Goal: Navigation & Orientation: Understand site structure

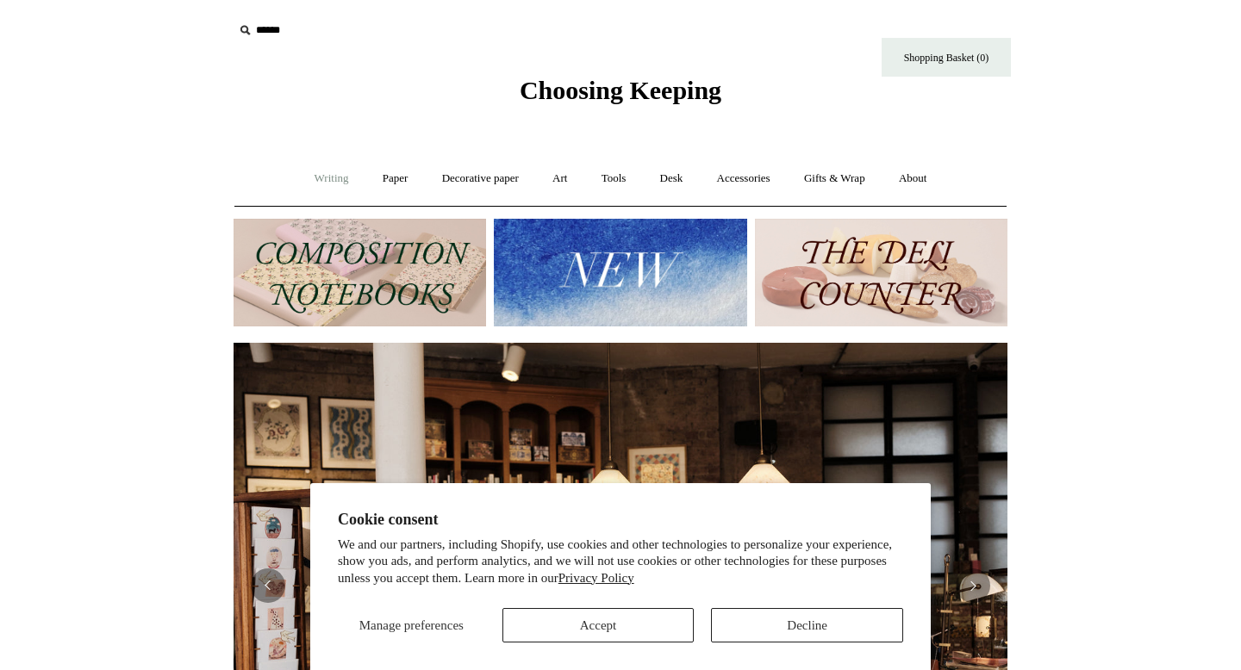
click at [318, 179] on link "Writing +" at bounding box center [331, 179] width 65 height 46
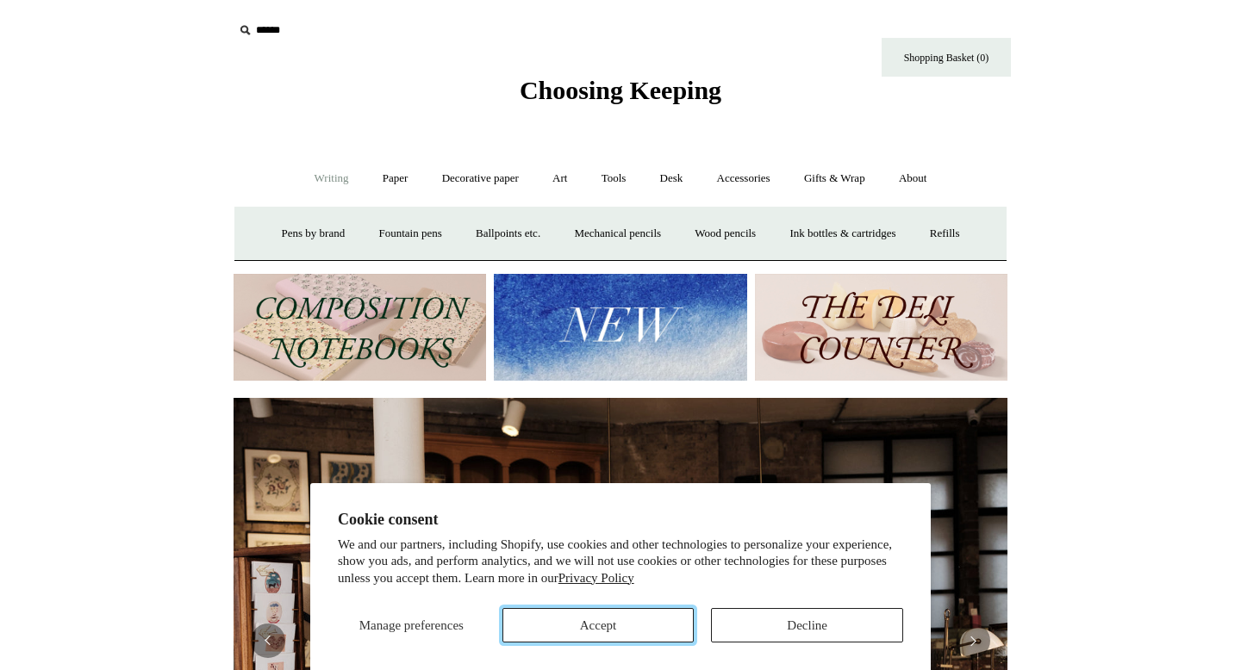
click at [632, 631] on button "Accept" at bounding box center [598, 625] width 192 height 34
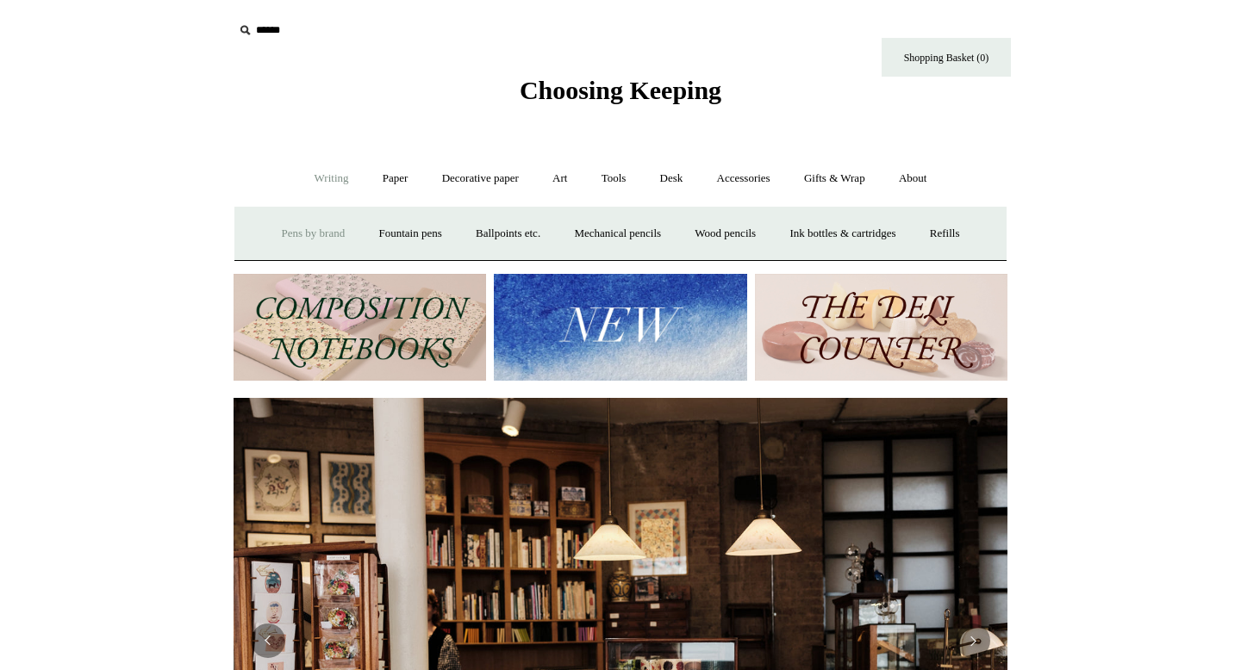
click at [302, 233] on link "Pens by brand +" at bounding box center [313, 234] width 95 height 46
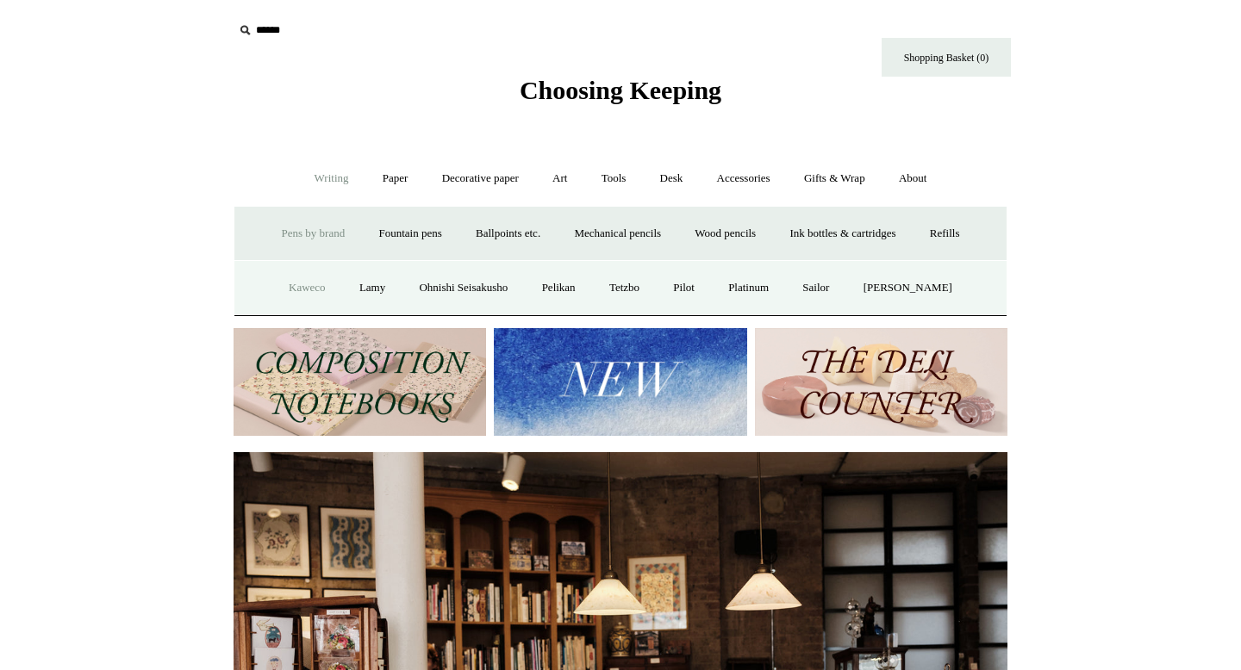
click at [311, 290] on link "Kaweco" at bounding box center [307, 288] width 68 height 46
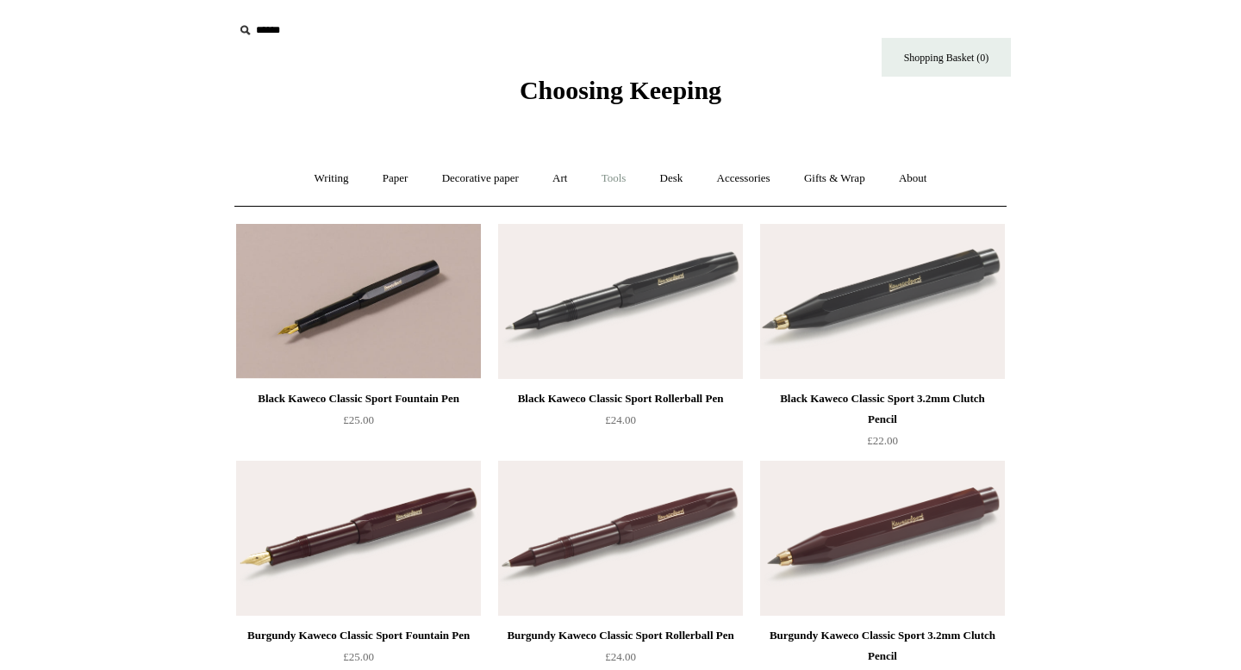
click at [621, 183] on link "Tools +" at bounding box center [614, 179] width 56 height 46
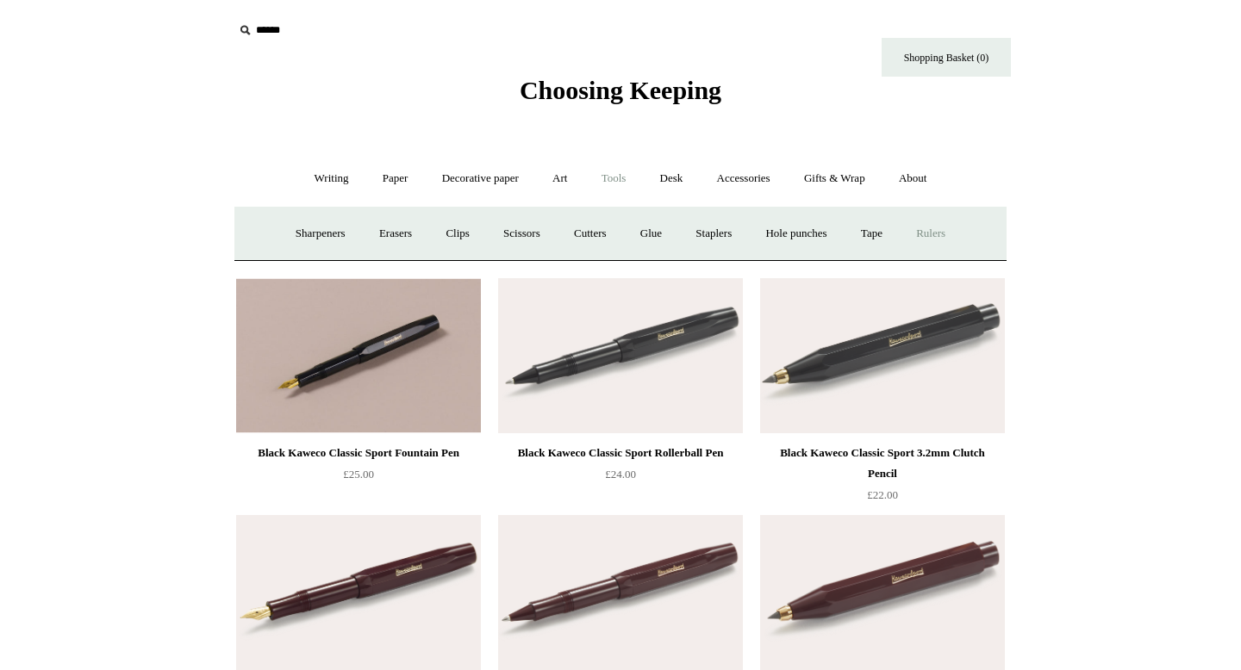
click at [946, 236] on link "Rulers" at bounding box center [930, 234] width 60 height 46
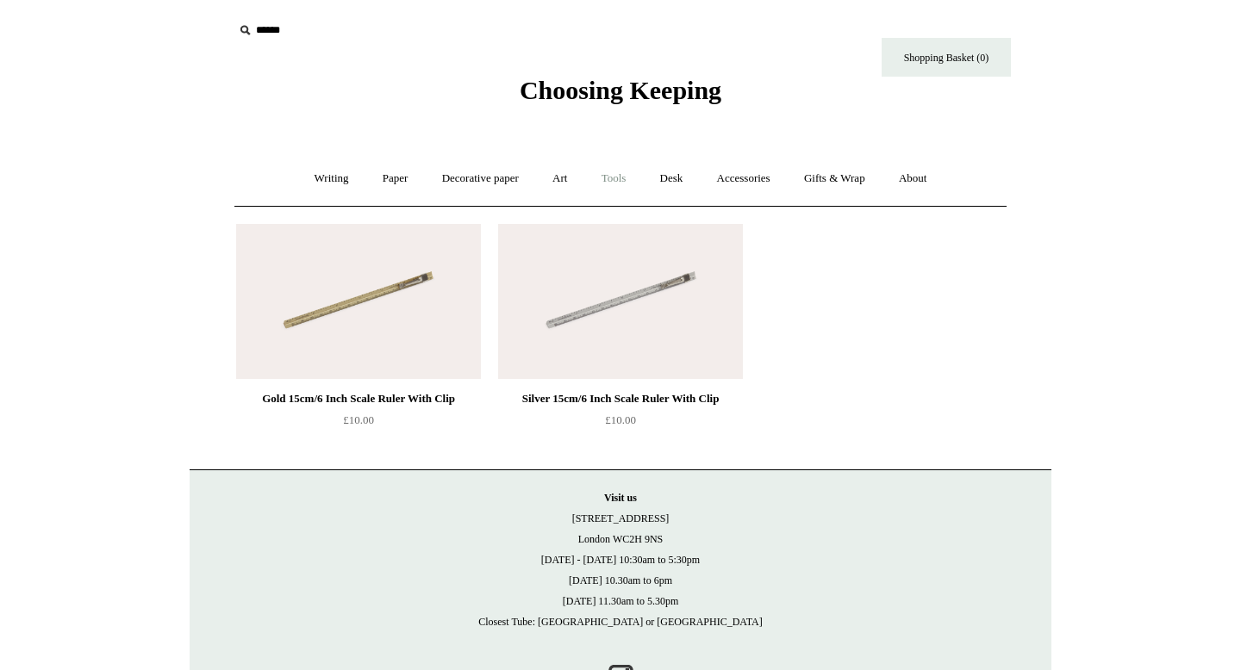
click at [621, 174] on link "Tools +" at bounding box center [614, 179] width 56 height 46
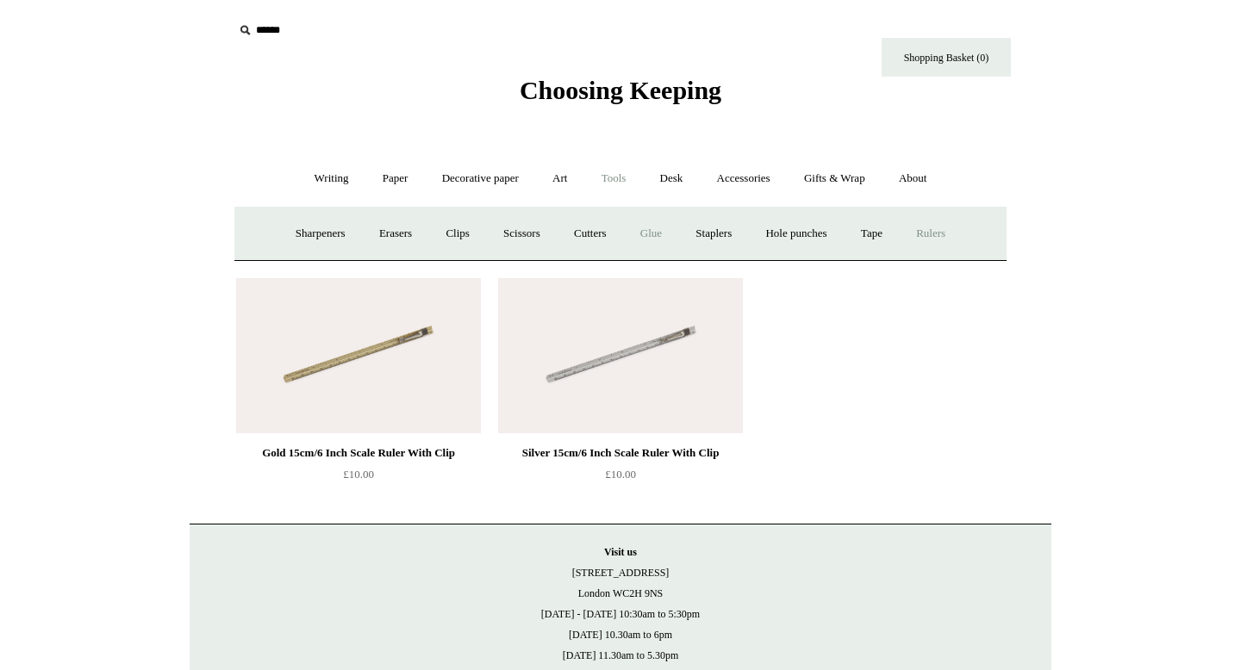
click at [656, 239] on link "Glue" at bounding box center [651, 234] width 53 height 46
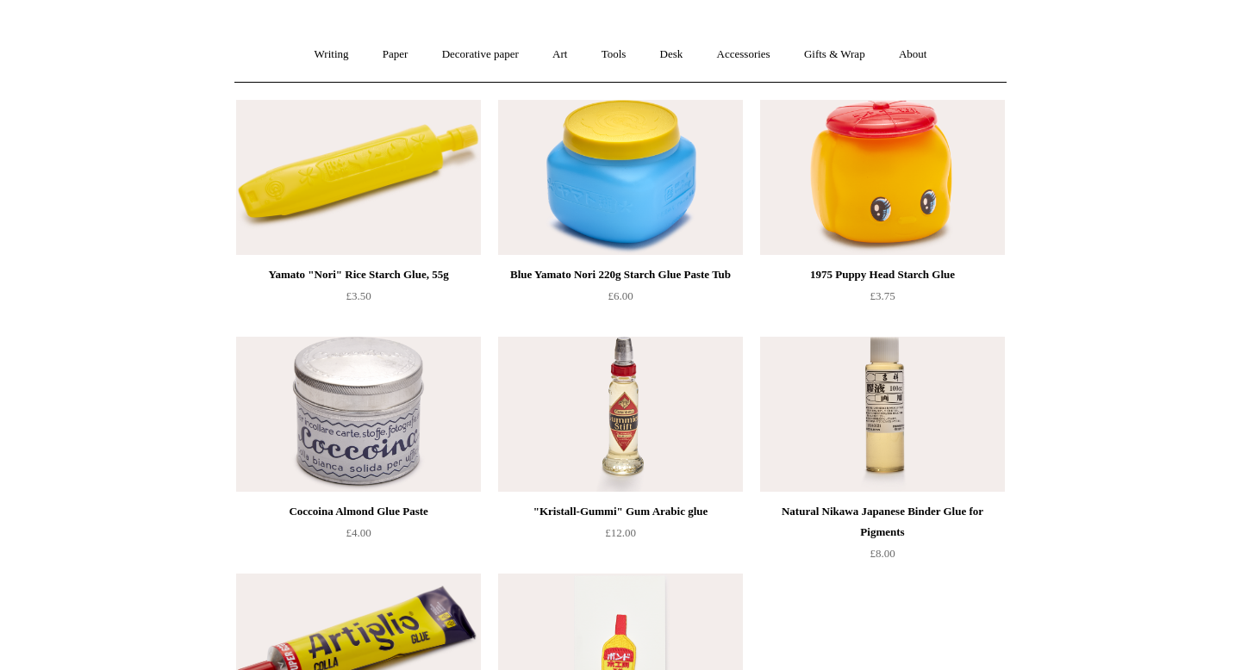
scroll to position [77, 0]
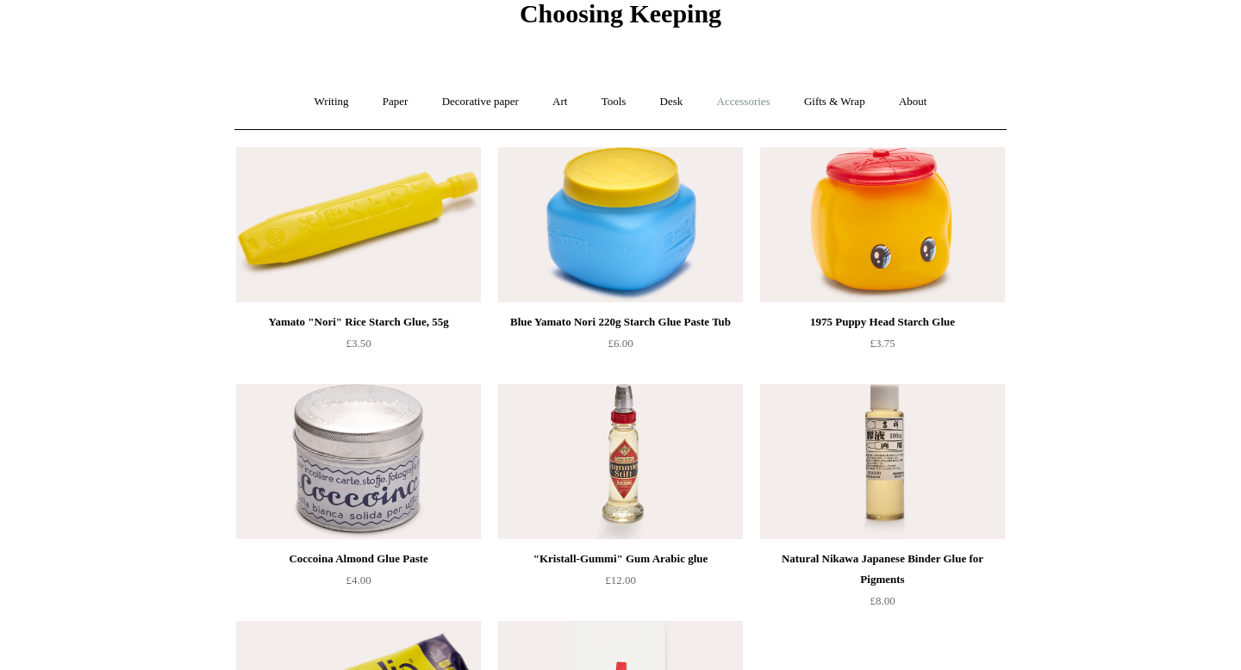
click at [741, 105] on link "Accessories +" at bounding box center [743, 102] width 84 height 46
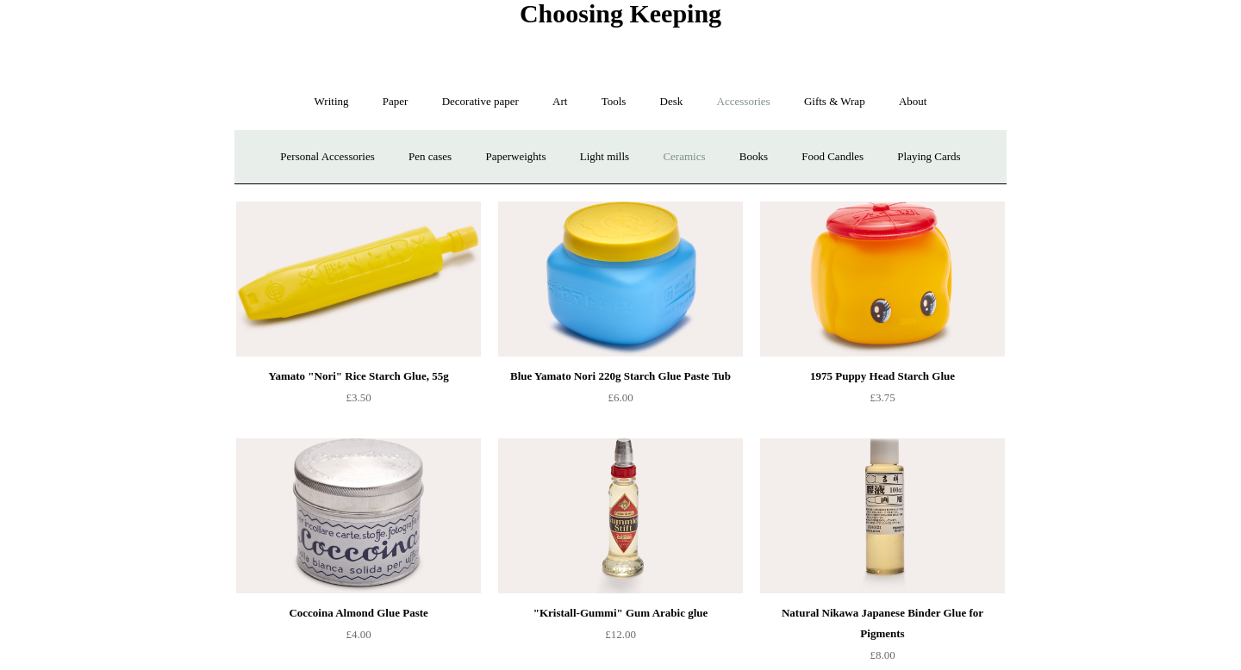
click at [680, 161] on link "Ceramics +" at bounding box center [683, 157] width 73 height 46
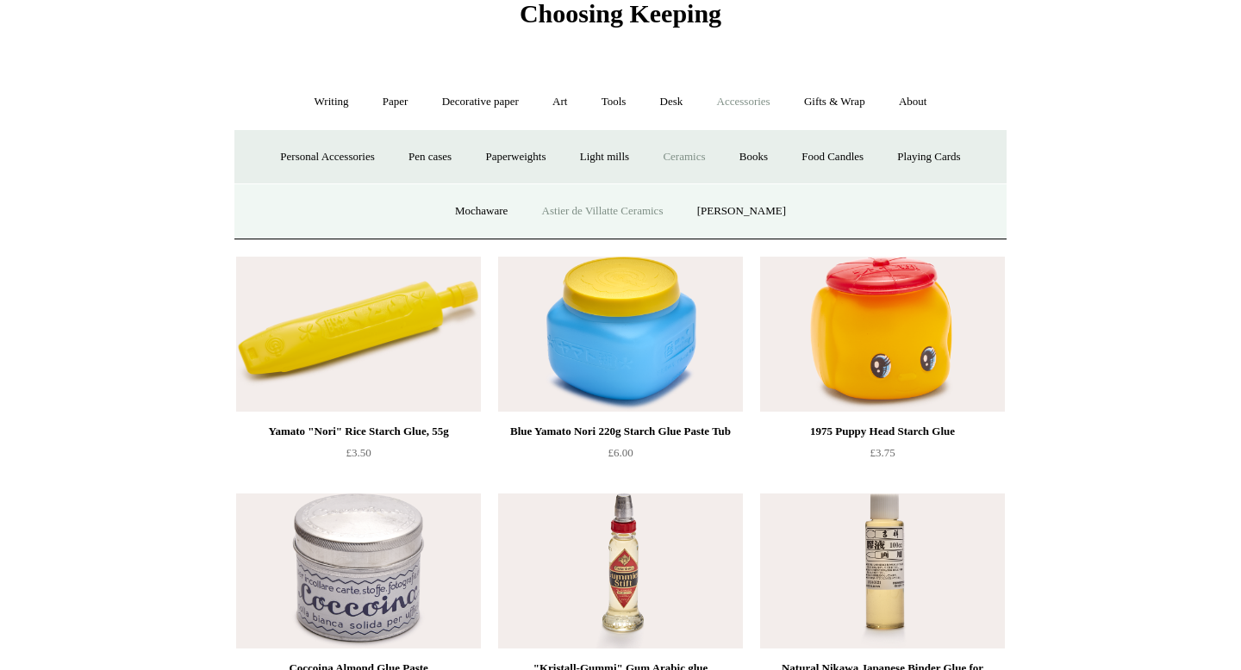
click at [631, 205] on link "Astier de Villatte Ceramics" at bounding box center [602, 212] width 153 height 46
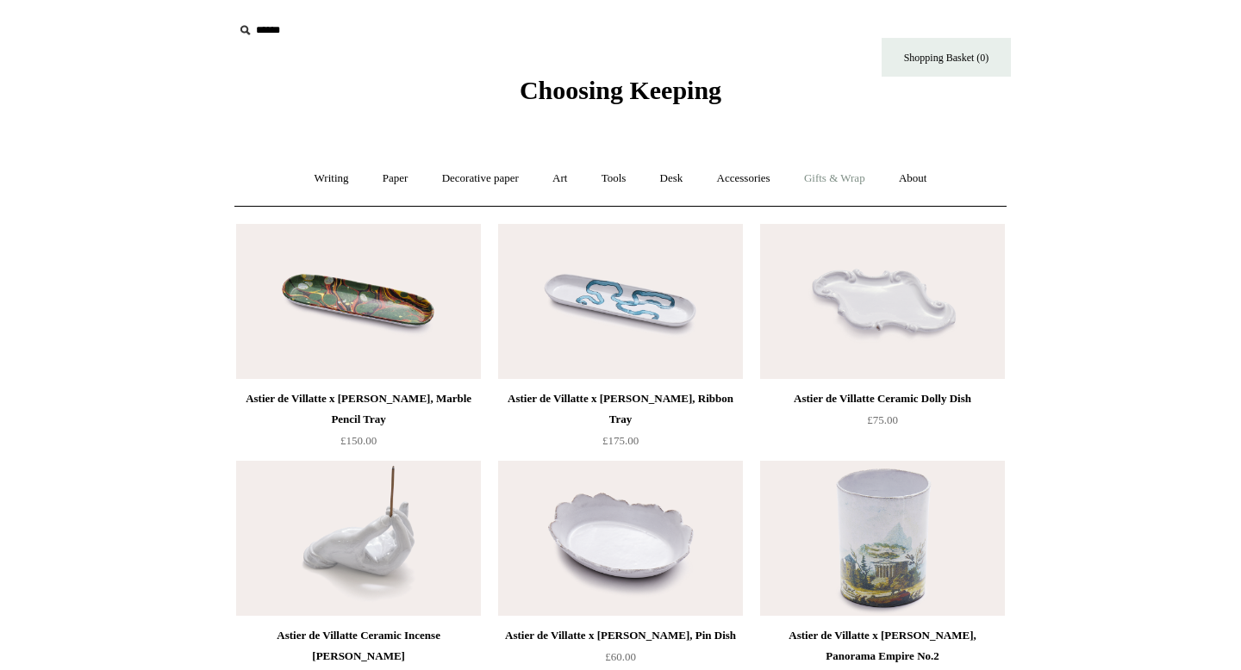
click at [863, 184] on link "Gifts & Wrap +" at bounding box center [834, 179] width 92 height 46
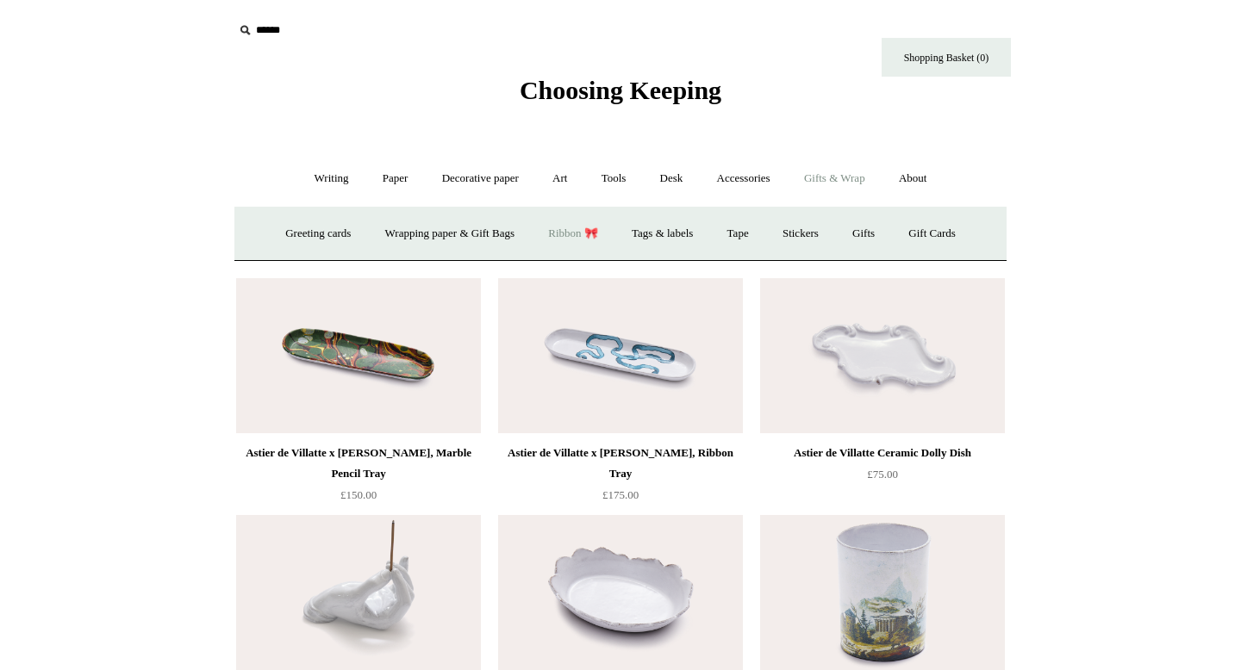
click at [575, 228] on link "Ribbon 🎀" at bounding box center [572, 234] width 81 height 46
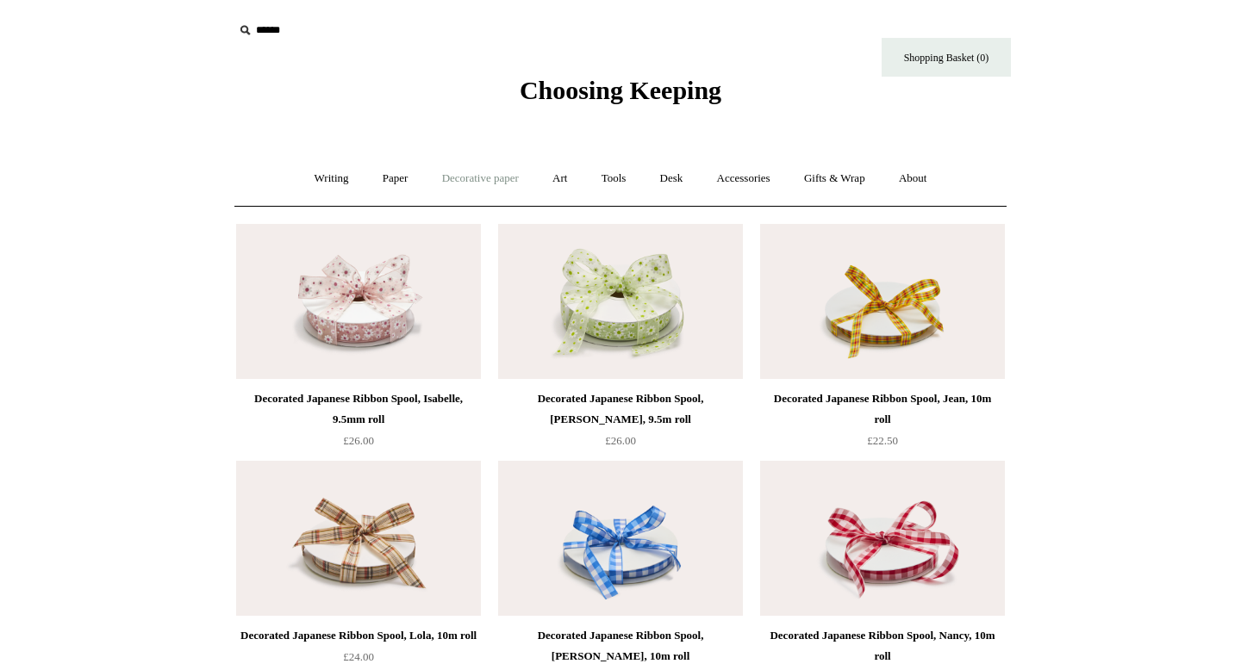
click at [466, 180] on link "Decorative paper +" at bounding box center [480, 179] width 108 height 46
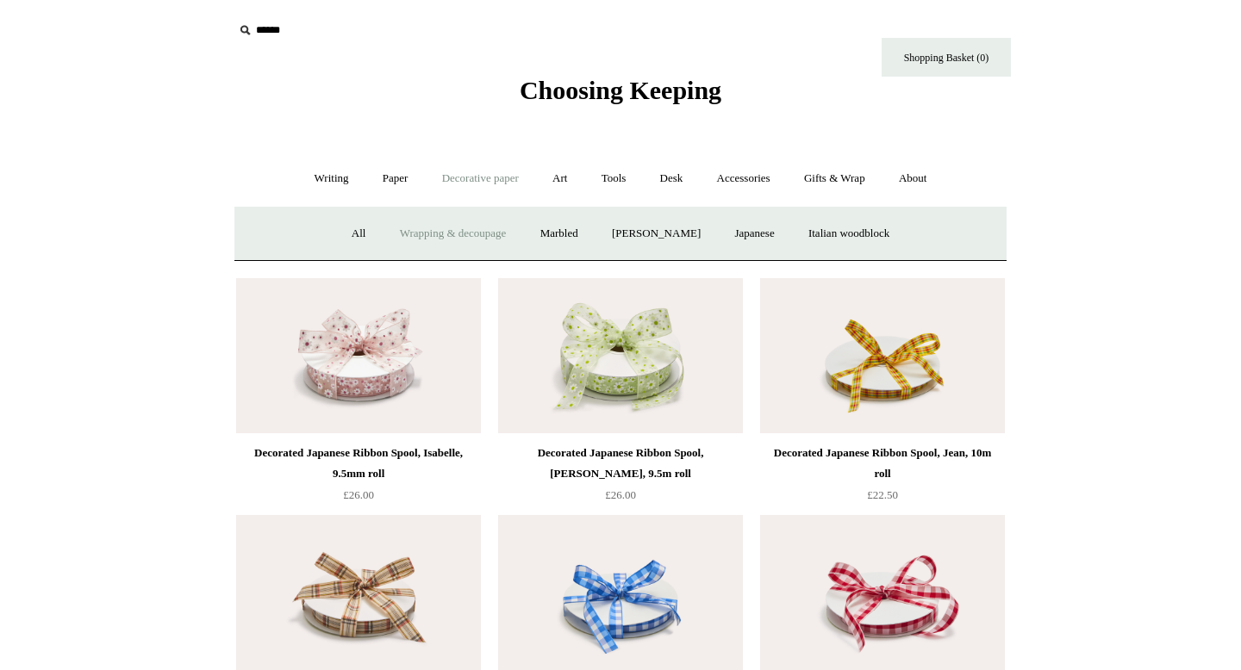
click at [461, 232] on link "Wrapping & decoupage" at bounding box center [453, 234] width 138 height 46
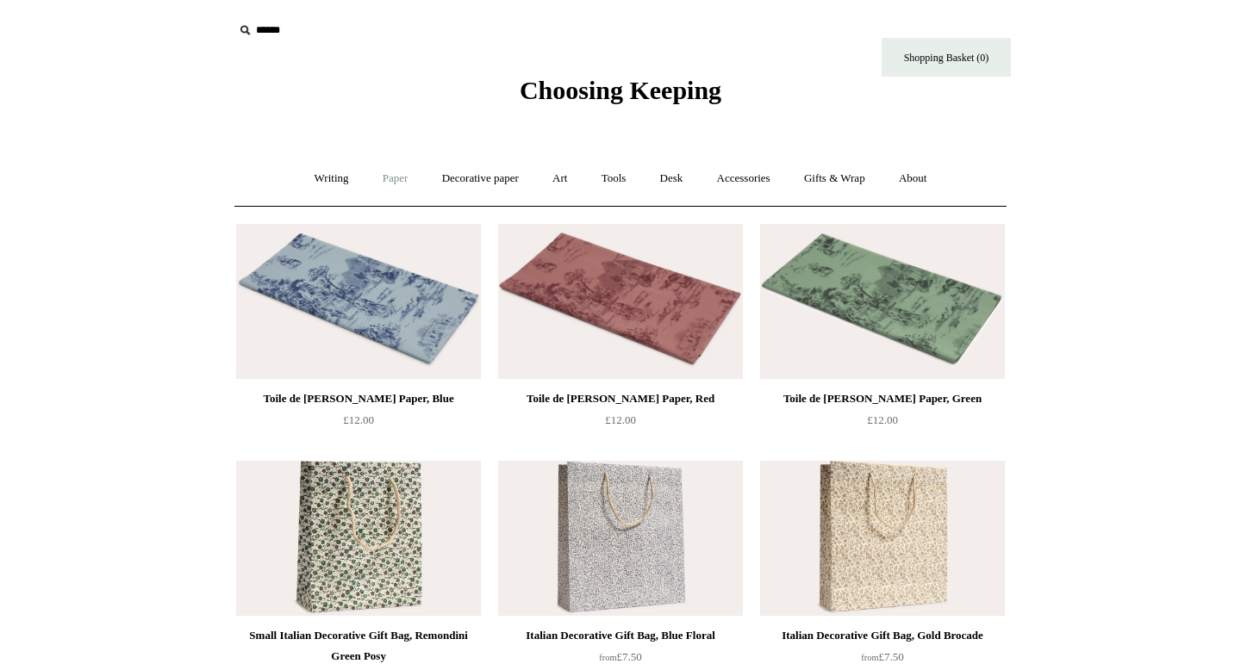
click at [387, 180] on link "Paper +" at bounding box center [395, 179] width 57 height 46
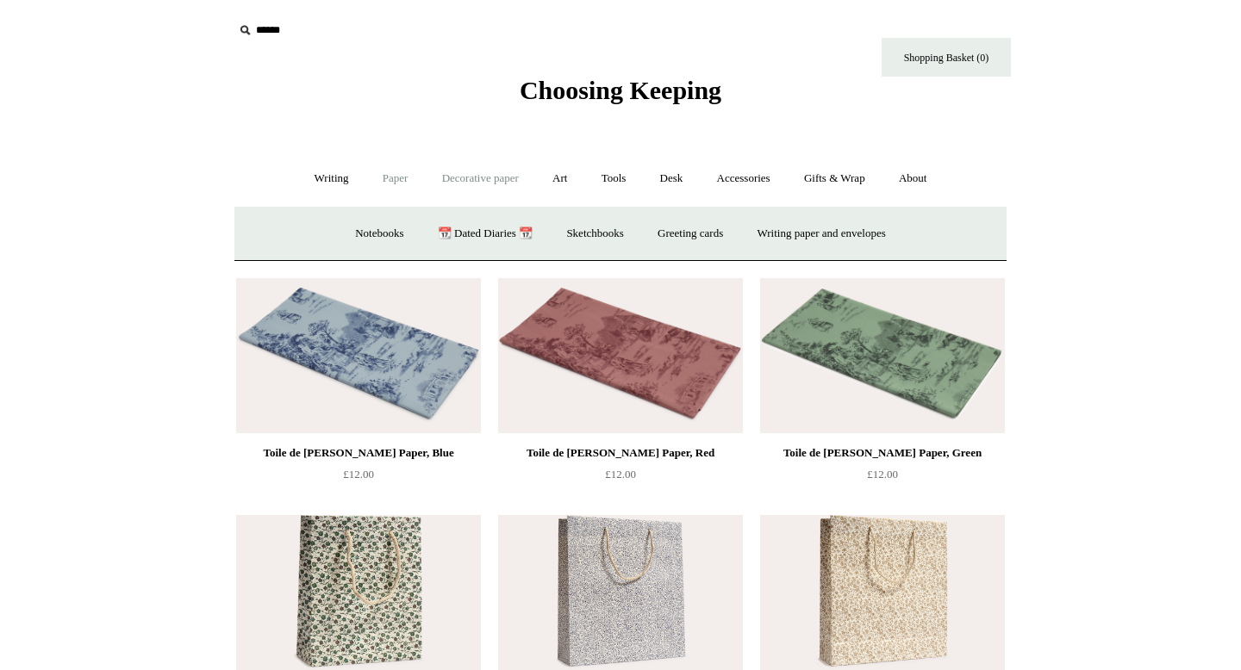
click at [466, 181] on link "Decorative paper +" at bounding box center [480, 179] width 108 height 46
click at [548, 235] on link "Marbled" at bounding box center [559, 234] width 69 height 46
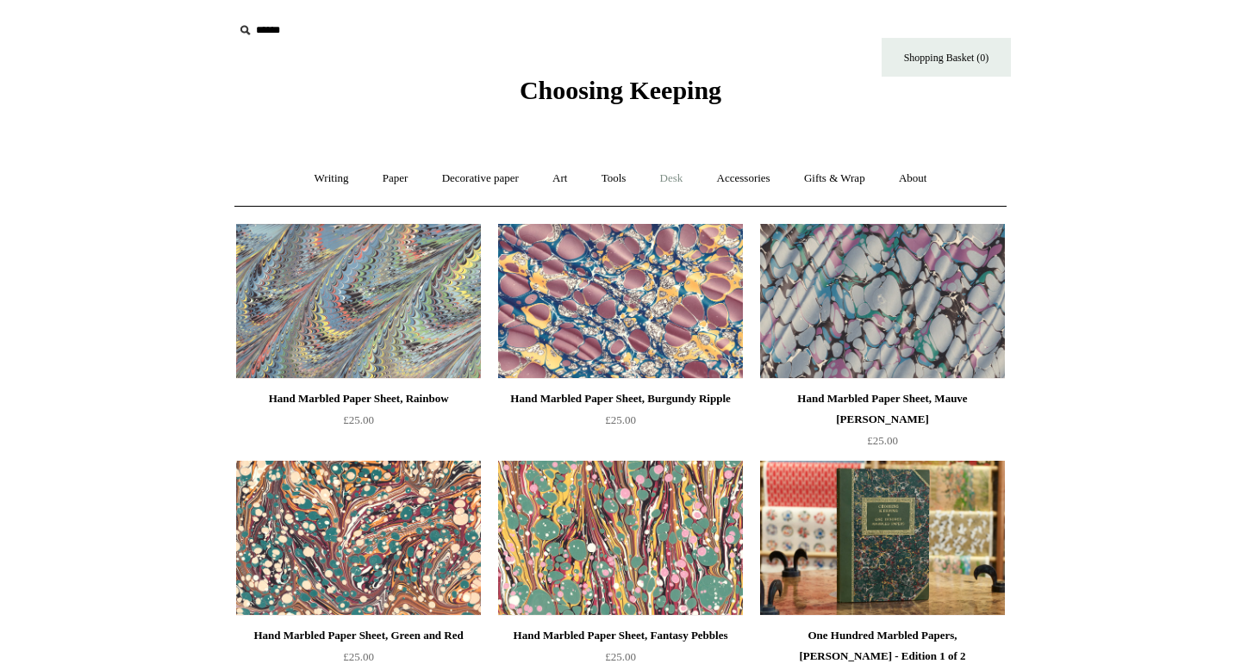
click at [677, 179] on link "Desk +" at bounding box center [671, 179] width 54 height 46
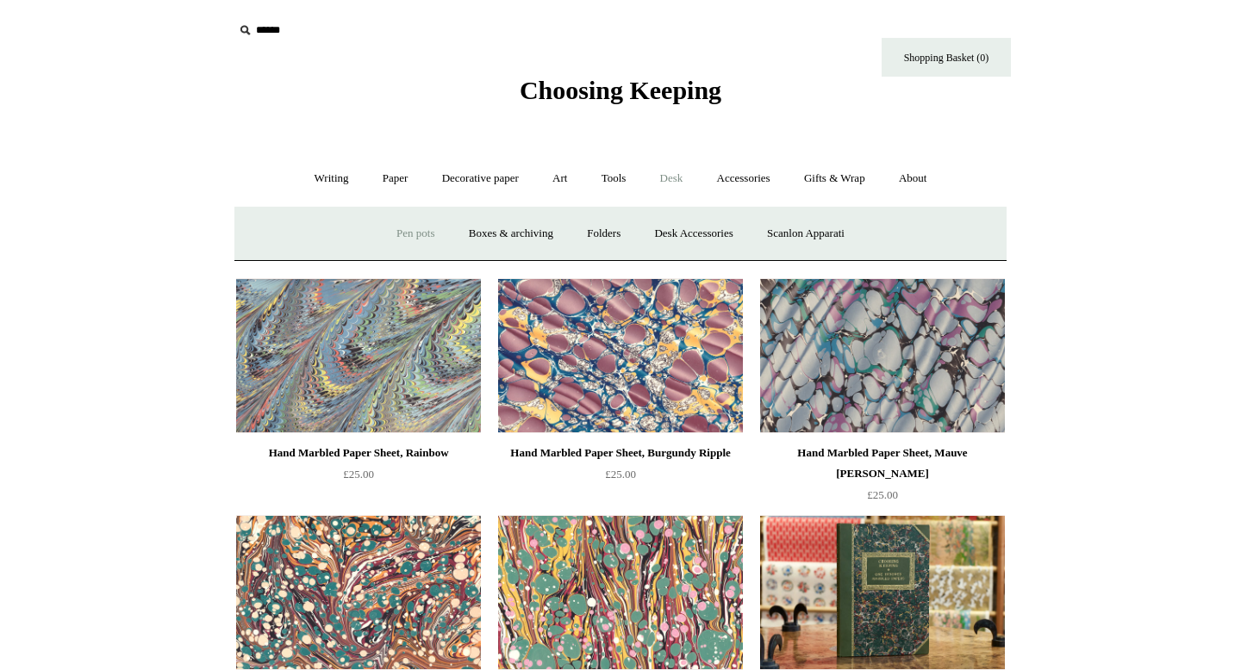
click at [414, 233] on link "Pen pots" at bounding box center [415, 234] width 69 height 46
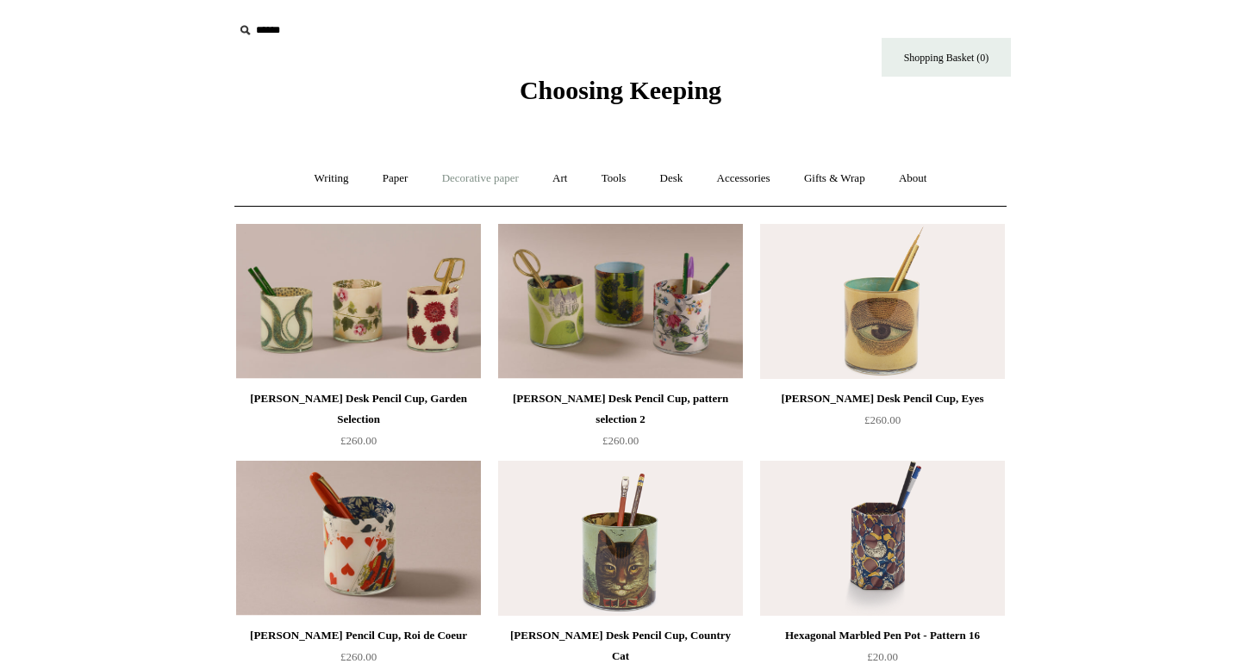
click at [475, 177] on link "Decorative paper +" at bounding box center [480, 179] width 108 height 46
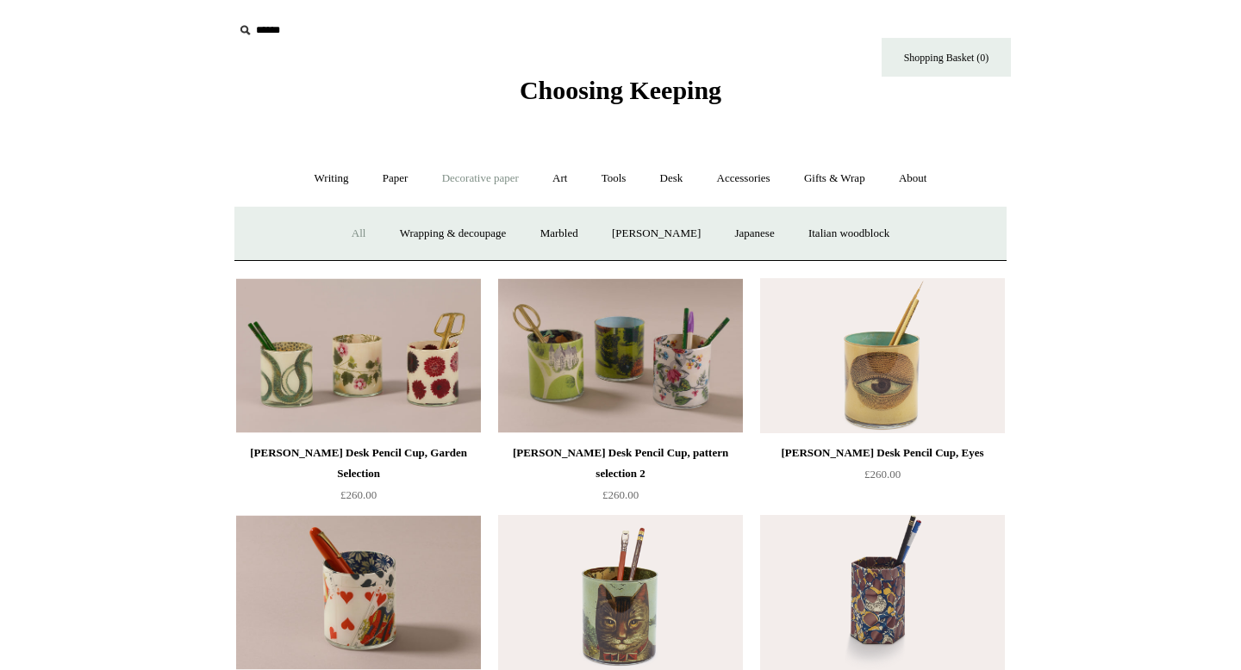
click at [336, 236] on link "All" at bounding box center [359, 234] width 46 height 46
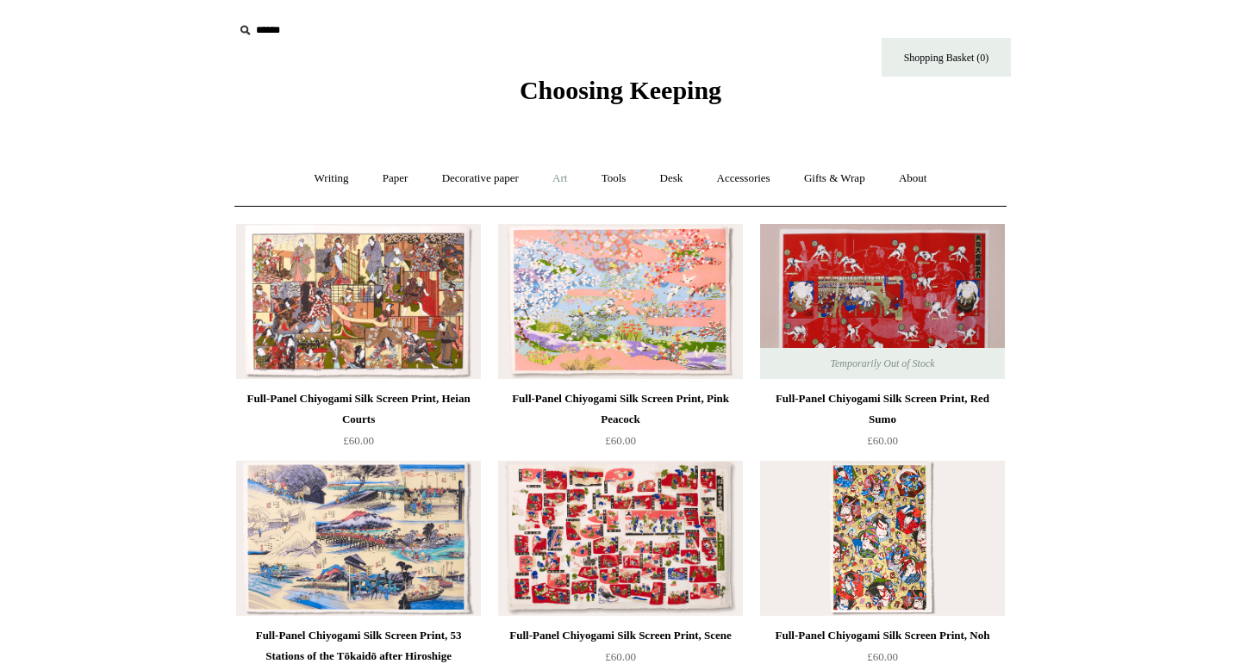
click at [559, 180] on link "Art +" at bounding box center [560, 179] width 46 height 46
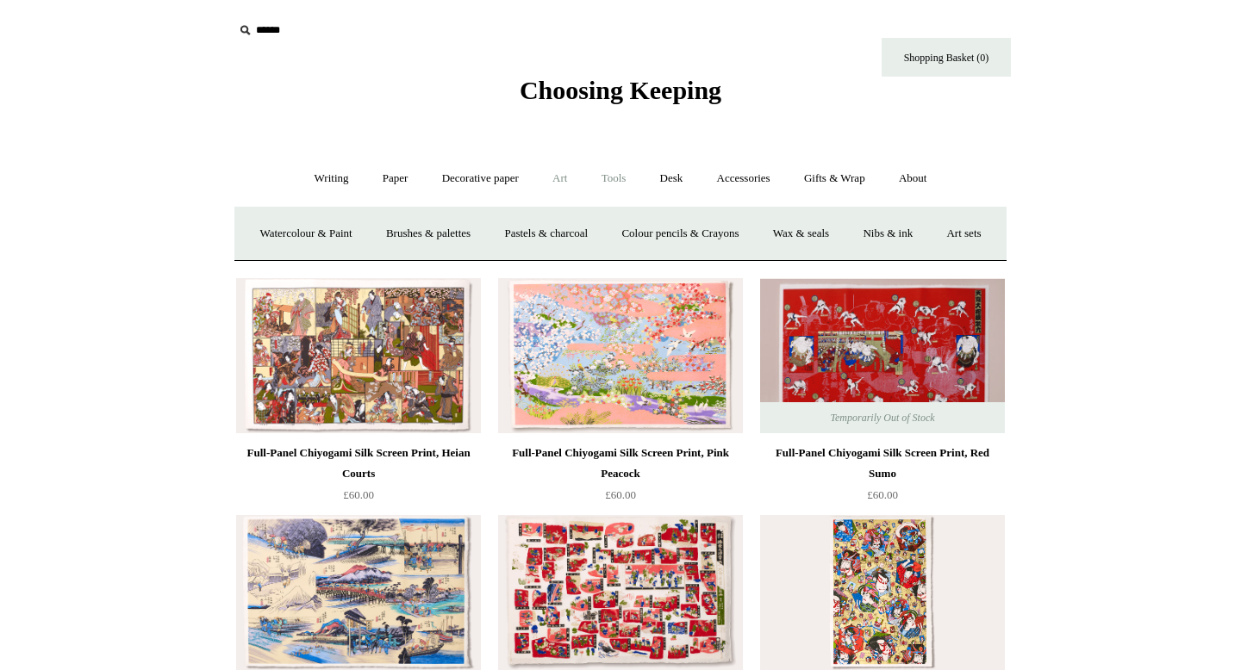
click at [613, 183] on link "Tools +" at bounding box center [614, 179] width 56 height 46
click at [514, 234] on link "Scissors" at bounding box center [522, 234] width 68 height 46
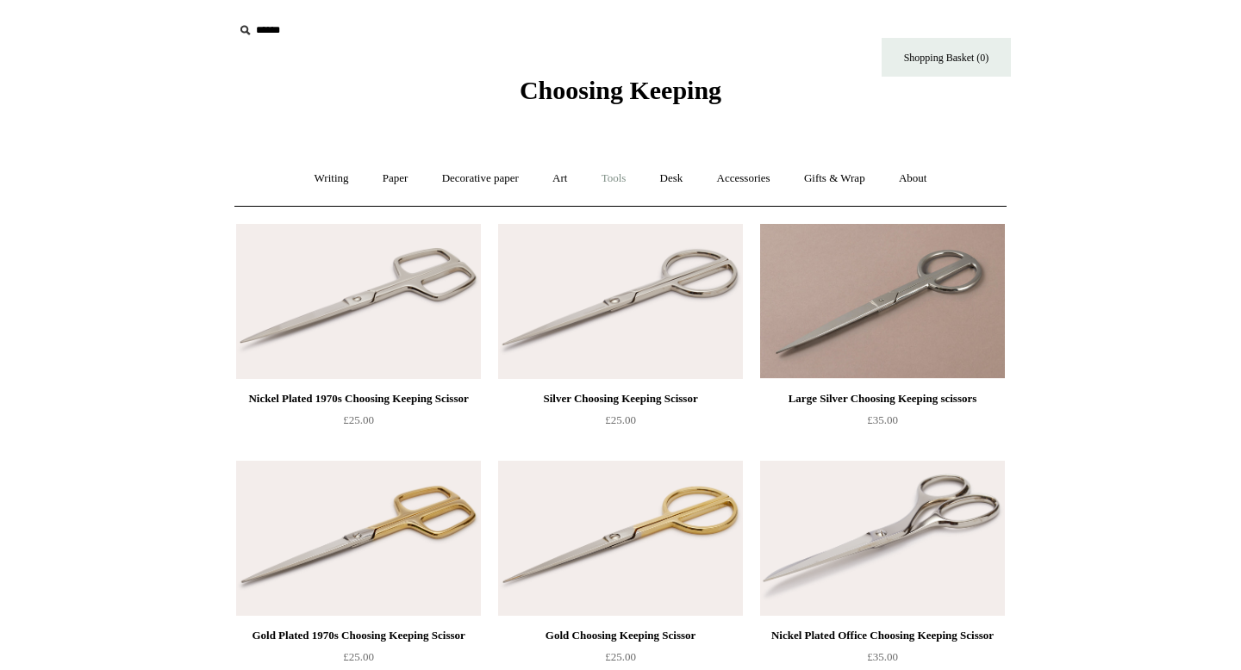
click at [622, 184] on link "Tools +" at bounding box center [614, 179] width 56 height 46
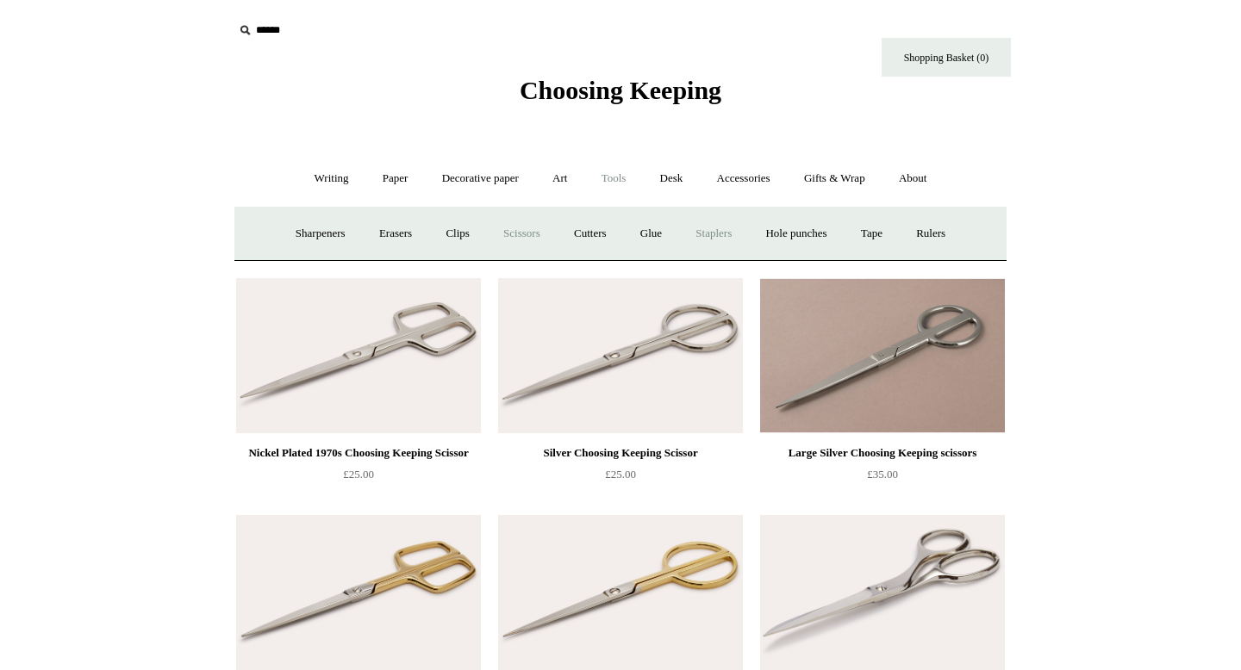
click at [709, 235] on link "Staplers +" at bounding box center [713, 234] width 67 height 46
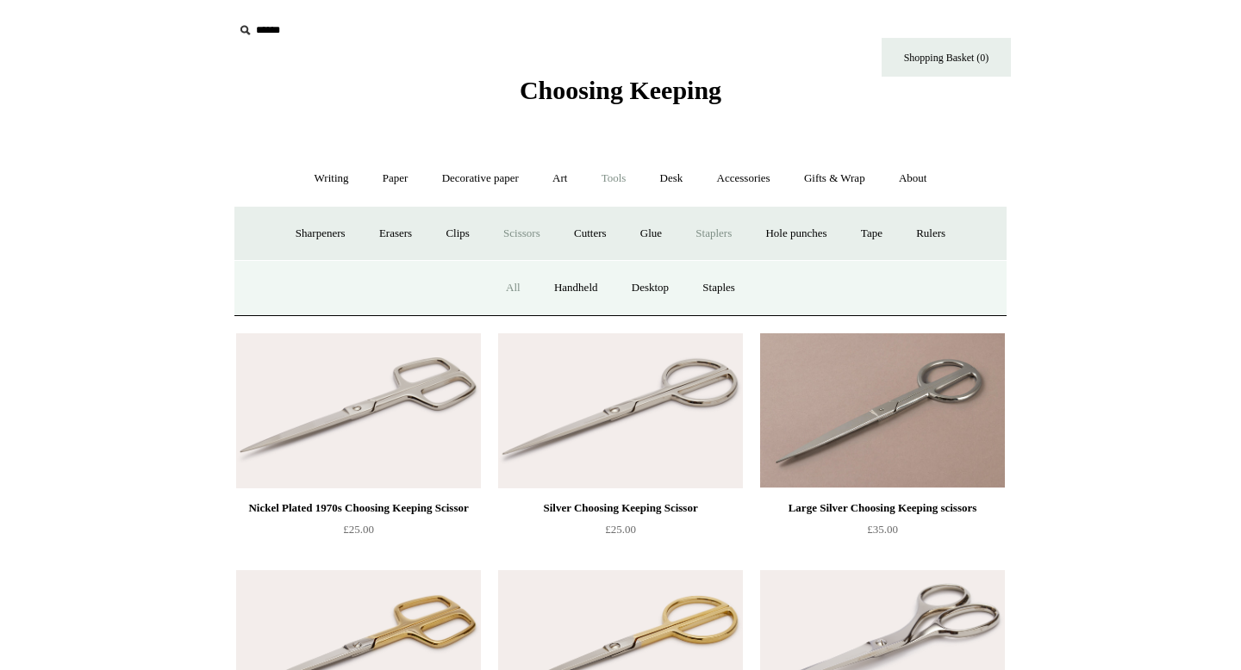
click at [512, 288] on link "All" at bounding box center [513, 288] width 46 height 46
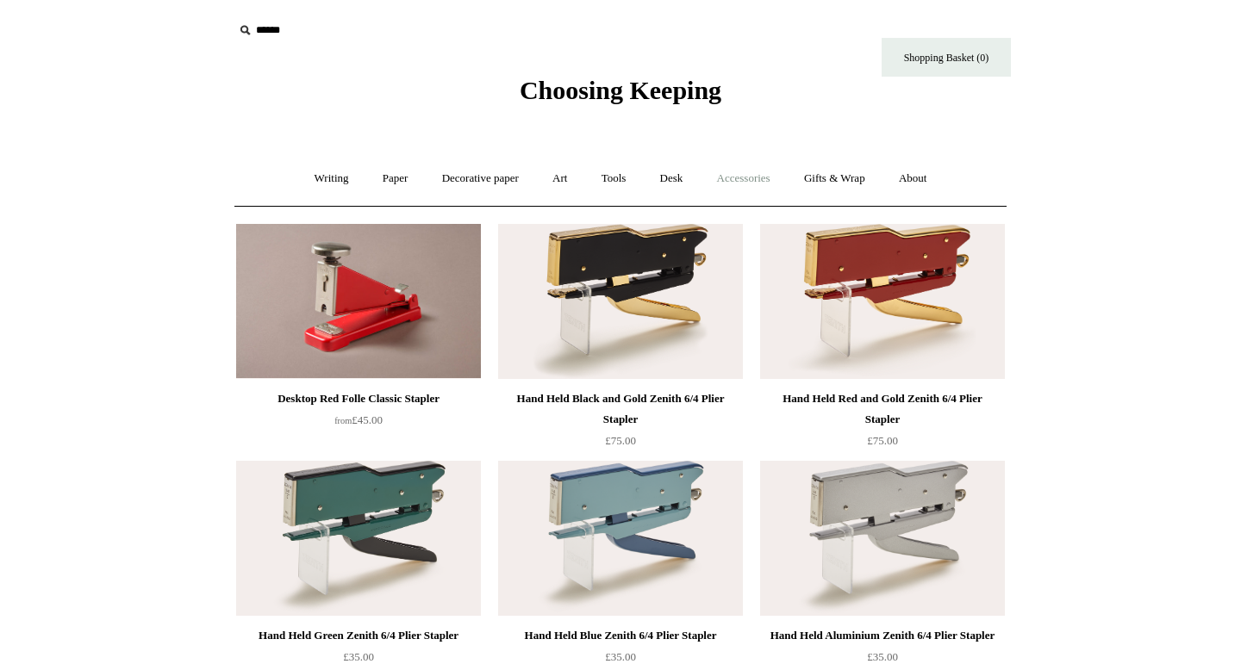
click at [761, 177] on link "Accessories +" at bounding box center [743, 179] width 84 height 46
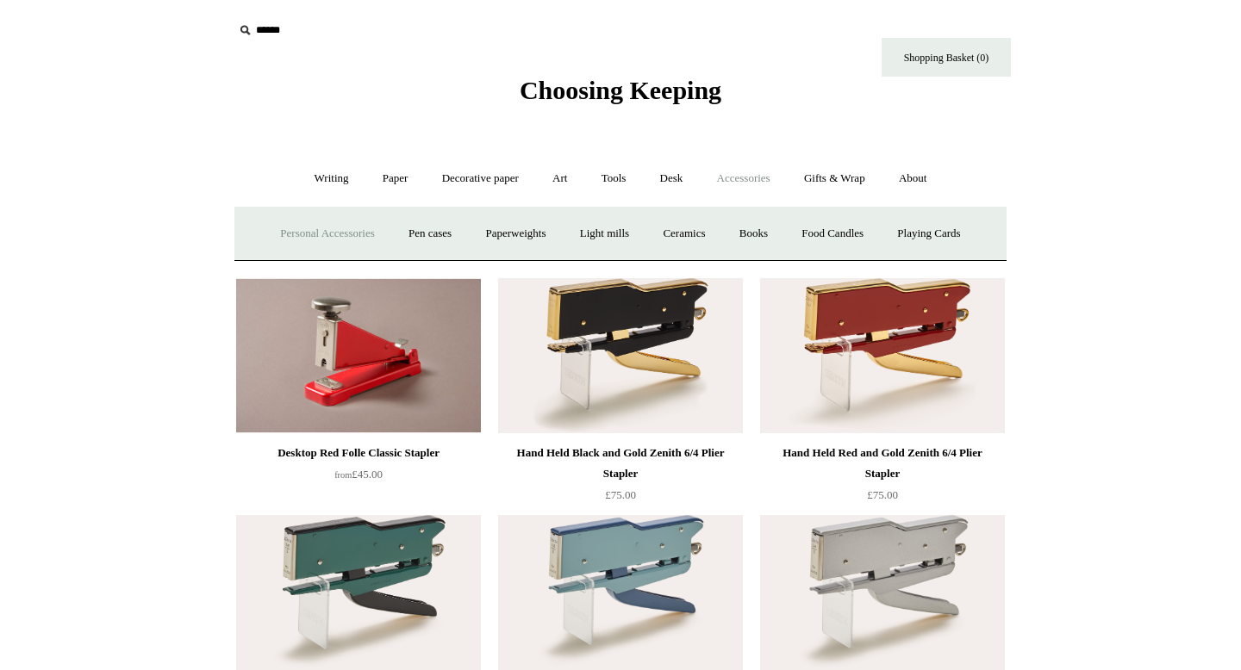
click at [321, 239] on link "Personal Accessories +" at bounding box center [327, 234] width 125 height 46
